Goal: Navigation & Orientation: Find specific page/section

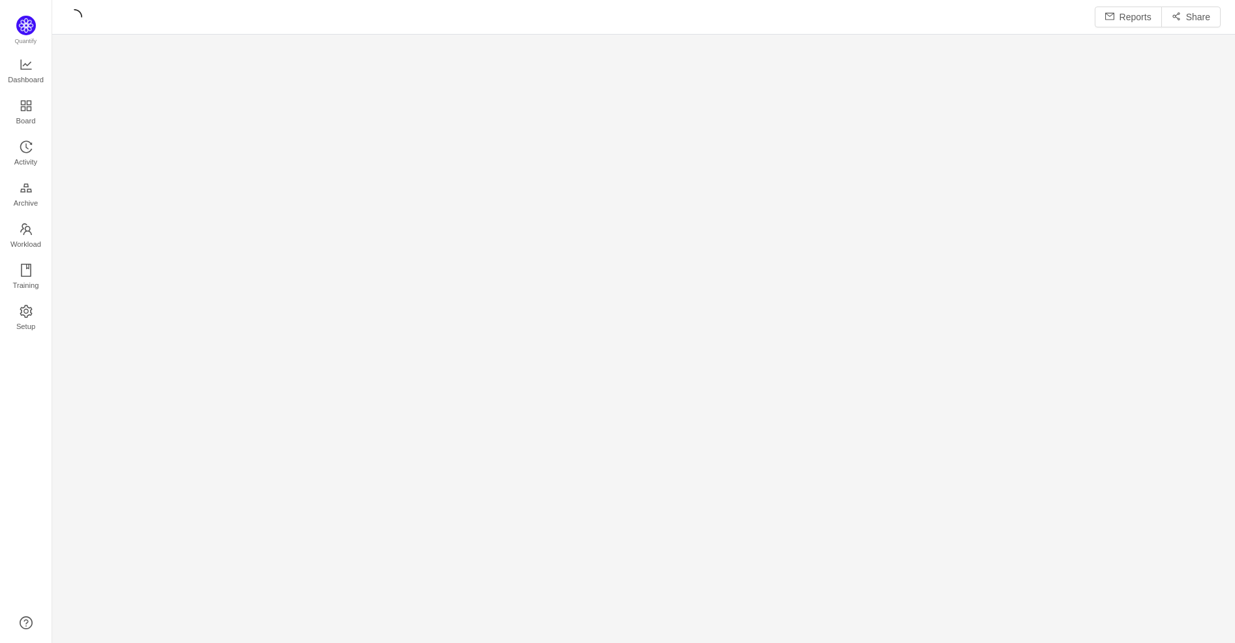
scroll to position [621, 1151]
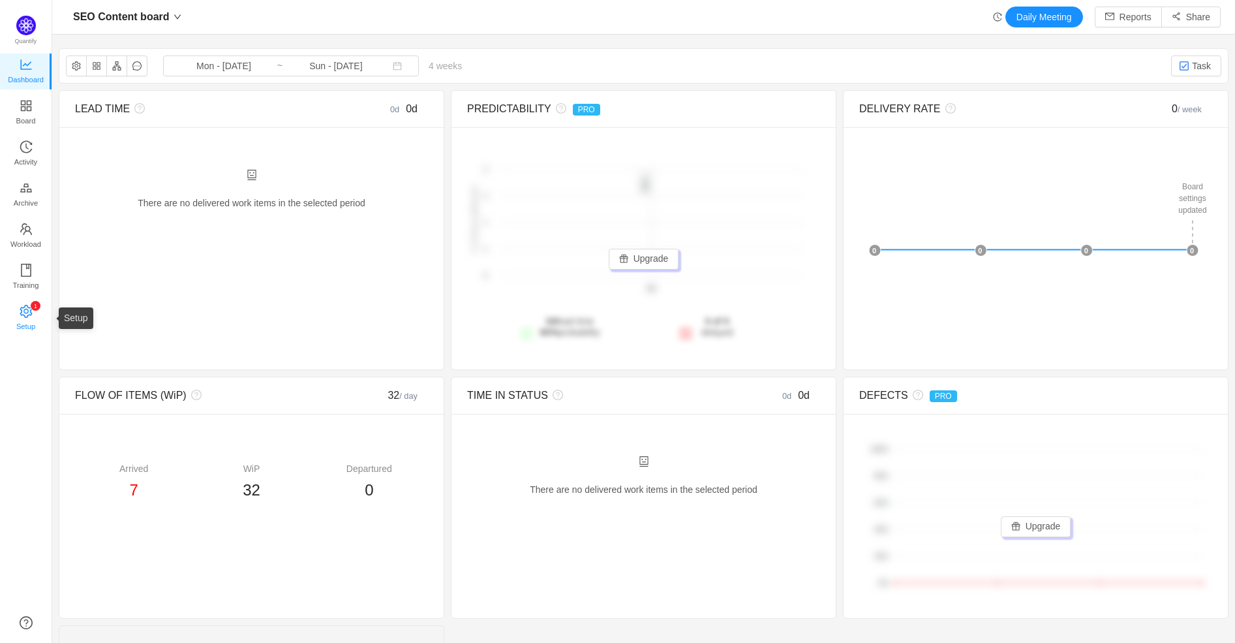
click at [21, 326] on span "Setup" at bounding box center [25, 326] width 19 height 26
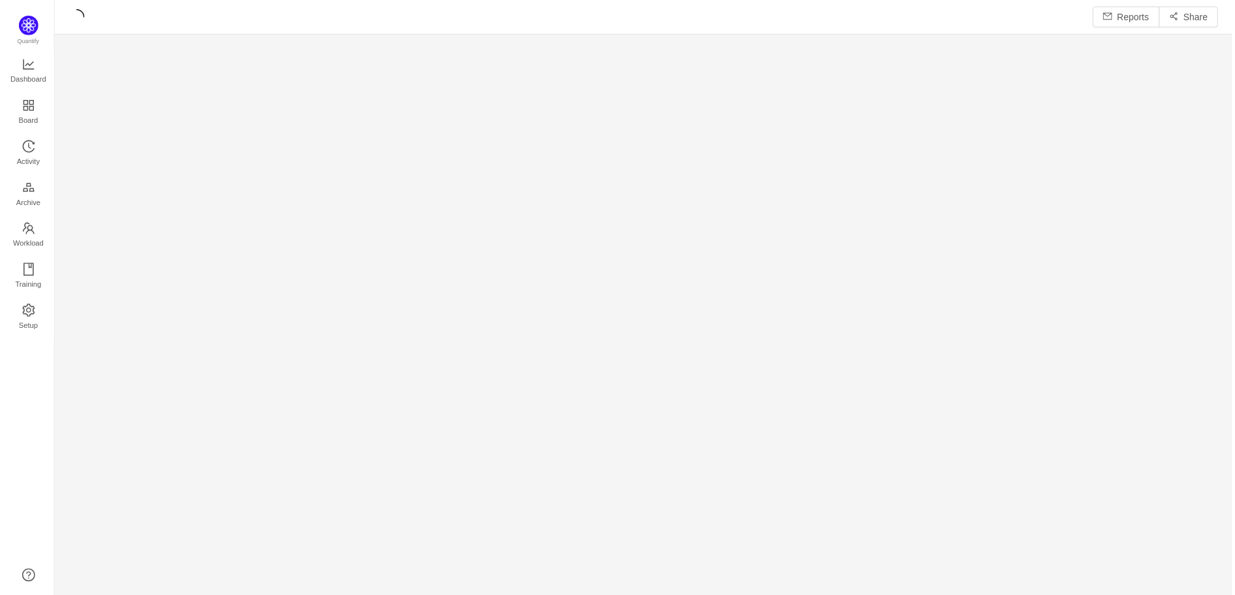
scroll to position [576, 1151]
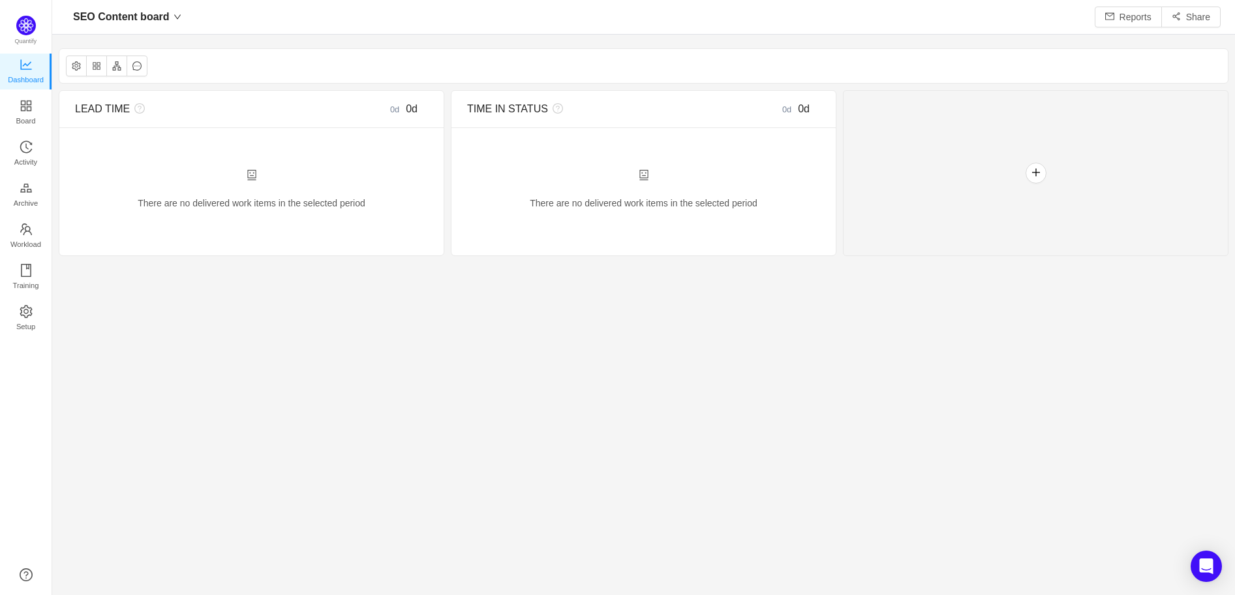
scroll to position [572, 1151]
